Goal: Task Accomplishment & Management: Manage account settings

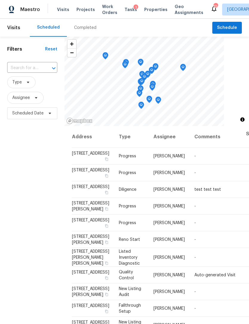
click at [105, 9] on span "Work Orders" at bounding box center [109, 10] width 15 height 12
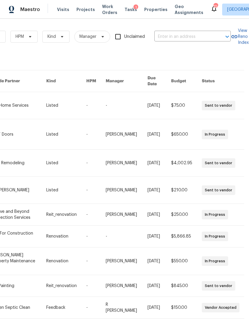
scroll to position [0, 98]
click at [179, 32] on input "text" at bounding box center [184, 36] width 60 height 9
type input "7699"
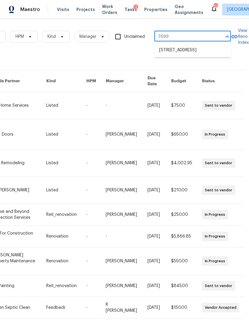
click at [204, 40] on input "7699" at bounding box center [184, 36] width 60 height 9
click at [197, 51] on li "[STREET_ADDRESS]" at bounding box center [192, 50] width 76 height 10
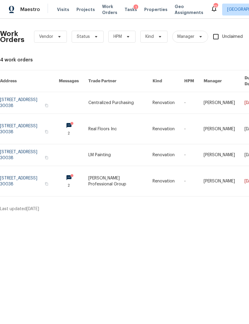
click at [16, 183] on link at bounding box center [29, 181] width 59 height 30
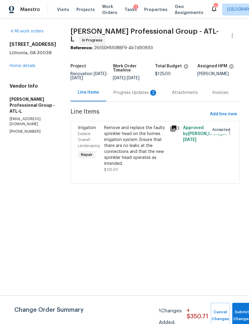
click at [143, 96] on div "Progress Updates 2" at bounding box center [135, 93] width 58 height 18
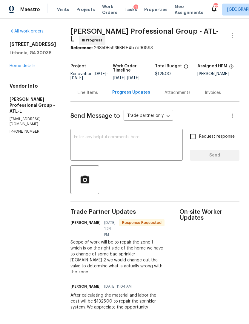
click at [93, 91] on div "Line Items" at bounding box center [88, 93] width 20 height 6
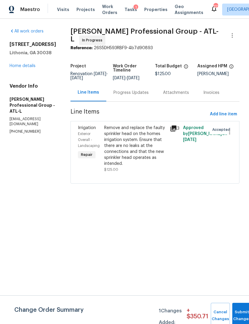
click at [157, 153] on div "Remove and replace the faulty sprinkler head on the homes irrigation system. En…" at bounding box center [135, 146] width 62 height 42
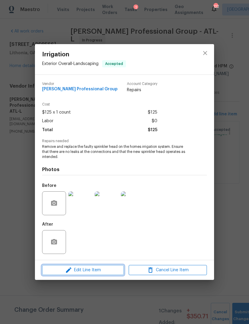
click at [109, 271] on span "Edit Line Item" at bounding box center [83, 270] width 78 height 7
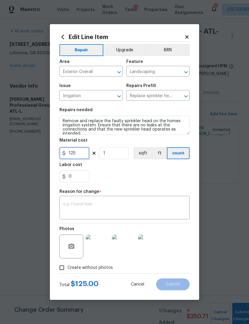
click at [83, 154] on input "125" at bounding box center [74, 153] width 30 height 12
type input "1325"
click at [78, 213] on textarea at bounding box center [124, 208] width 123 height 13
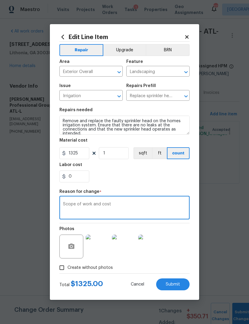
type textarea "Scope of work and cost"
click at [178, 178] on div "0" at bounding box center [124, 177] width 130 height 12
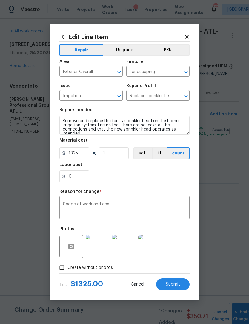
click at [175, 283] on span "Submit" at bounding box center [173, 285] width 14 height 4
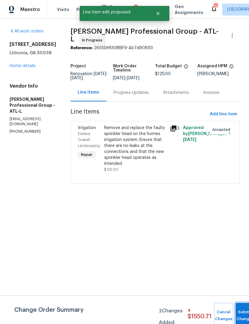
click at [243, 307] on button "Submit Changes" at bounding box center [244, 316] width 19 height 26
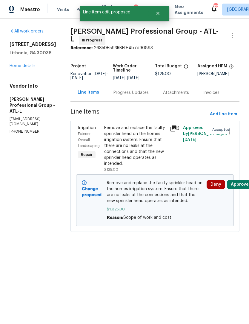
click at [240, 184] on button "Approve" at bounding box center [240, 184] width 26 height 9
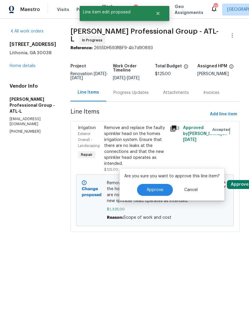
click at [160, 195] on button "Approve" at bounding box center [155, 190] width 36 height 12
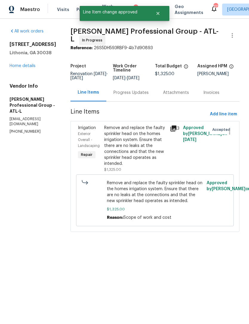
click at [30, 67] on link "Home details" at bounding box center [23, 66] width 26 height 4
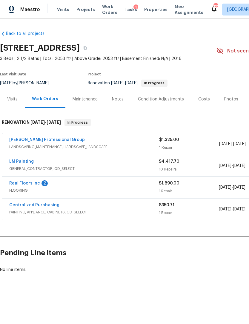
click at [36, 185] on link "Real Floors Inc" at bounding box center [24, 183] width 31 height 4
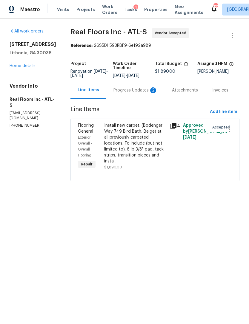
click at [146, 91] on div "Progress Updates 2" at bounding box center [135, 90] width 44 height 6
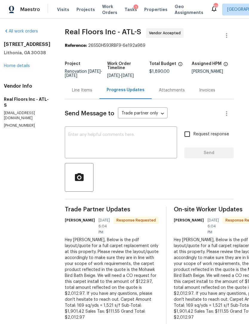
scroll to position [9, 0]
click at [95, 81] on div "Line Items" at bounding box center [82, 90] width 35 height 18
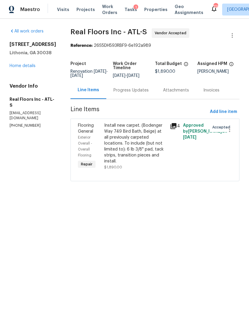
click at [142, 145] on div "Install new carpet. (Bodenger Way 749 Bird Bath, Beige) at all previously carpe…" at bounding box center [135, 144] width 62 height 42
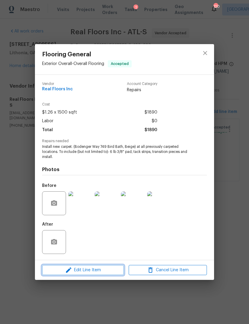
click at [111, 267] on span "Edit Line Item" at bounding box center [83, 270] width 78 height 7
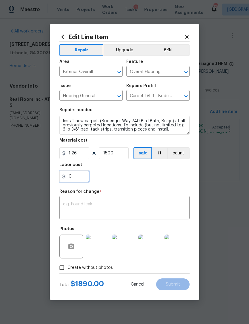
click at [83, 178] on input "0" at bounding box center [74, 177] width 30 height 12
type input "122.97"
click at [102, 208] on textarea at bounding box center [124, 208] width 123 height 13
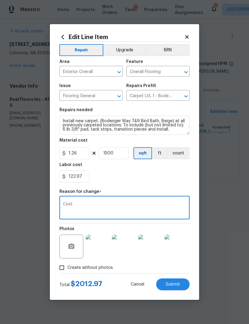
type textarea "Cost"
click at [168, 181] on div "122.97" at bounding box center [124, 177] width 130 height 12
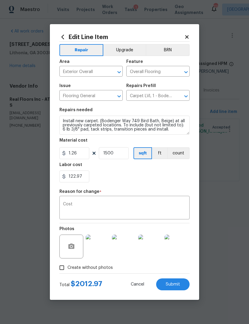
click at [178, 287] on span "Submit" at bounding box center [173, 285] width 14 height 4
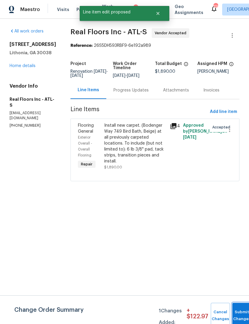
click at [239, 312] on button "Submit Changes" at bounding box center [241, 316] width 19 height 26
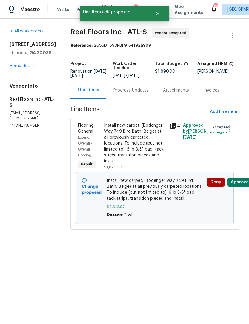
click at [242, 181] on button "Approve" at bounding box center [240, 182] width 26 height 9
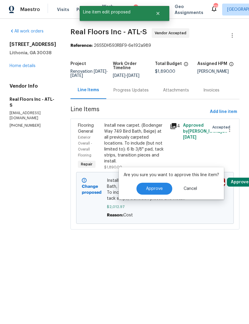
click at [159, 192] on button "Approve" at bounding box center [154, 189] width 36 height 12
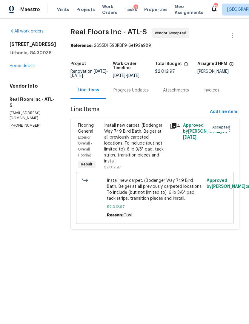
click at [23, 65] on link "Home details" at bounding box center [23, 66] width 26 height 4
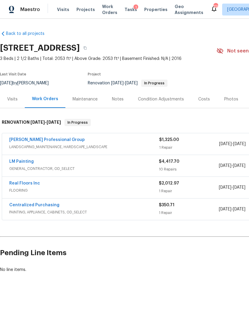
click at [93, 99] on div "Maintenance" at bounding box center [85, 99] width 25 height 6
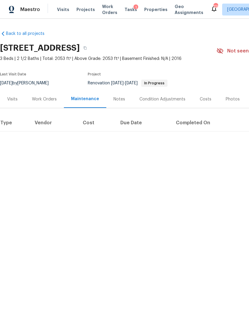
click at [121, 101] on div "Notes" at bounding box center [119, 99] width 12 height 6
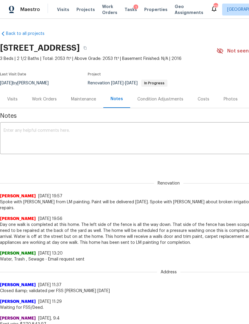
click at [109, 134] on textarea at bounding box center [169, 139] width 330 height 21
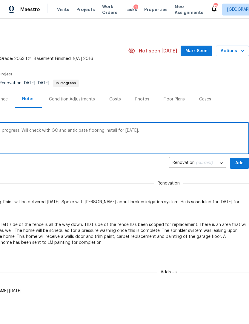
scroll to position [0, 88]
type textarea "Change order for carpet approved. Reno in progress. Will check with GC and anti…"
click at [202, 48] on span "Mark Seen" at bounding box center [196, 50] width 22 height 7
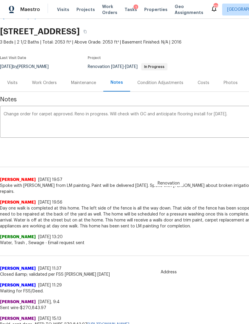
scroll to position [17, 0]
click at [17, 89] on div "Visits" at bounding box center [12, 83] width 25 height 18
